Goal: Entertainment & Leisure: Consume media (video, audio)

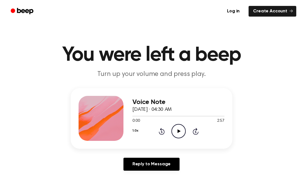
click at [178, 131] on icon at bounding box center [179, 131] width 3 height 4
click at [177, 129] on icon "Pause Audio" at bounding box center [179, 131] width 14 height 14
click at [183, 130] on icon "Play Audio" at bounding box center [179, 131] width 14 height 14
click at [177, 128] on icon "Pause Audio" at bounding box center [179, 131] width 14 height 14
click at [183, 128] on icon "Play Audio" at bounding box center [179, 131] width 14 height 14
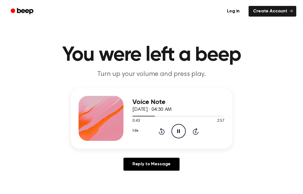
click at [180, 132] on icon at bounding box center [179, 131] width 3 height 4
click at [180, 131] on icon at bounding box center [179, 131] width 3 height 4
click at [181, 135] on icon "Pause Audio" at bounding box center [179, 131] width 14 height 14
click at [176, 131] on icon "Play Audio" at bounding box center [179, 131] width 14 height 14
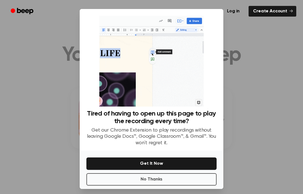
click at [255, 101] on div at bounding box center [151, 97] width 303 height 194
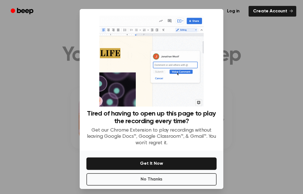
click at [200, 184] on button "No Thanks" at bounding box center [152, 179] width 130 height 12
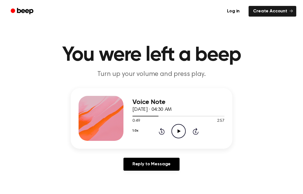
click at [180, 133] on icon "Play Audio" at bounding box center [179, 131] width 14 height 14
click at [185, 131] on circle at bounding box center [179, 131] width 14 height 14
click at [179, 130] on icon "Play Audio" at bounding box center [179, 131] width 14 height 14
click at [181, 132] on icon "Pause Audio" at bounding box center [179, 131] width 14 height 14
click at [182, 132] on icon "Play Audio" at bounding box center [179, 131] width 14 height 14
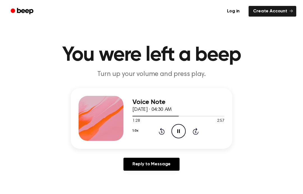
click at [182, 133] on icon "Pause Audio" at bounding box center [179, 131] width 14 height 14
click at [179, 131] on icon at bounding box center [179, 131] width 3 height 4
click at [180, 134] on icon "Pause Audio" at bounding box center [179, 131] width 14 height 14
click at [176, 136] on icon "Play Audio" at bounding box center [179, 131] width 14 height 14
click at [178, 131] on icon at bounding box center [179, 131] width 3 height 4
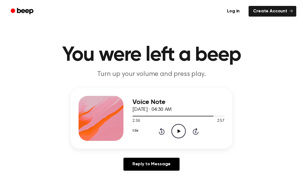
click at [176, 134] on icon "Play Audio" at bounding box center [179, 131] width 14 height 14
